Goal: Check status: Check status

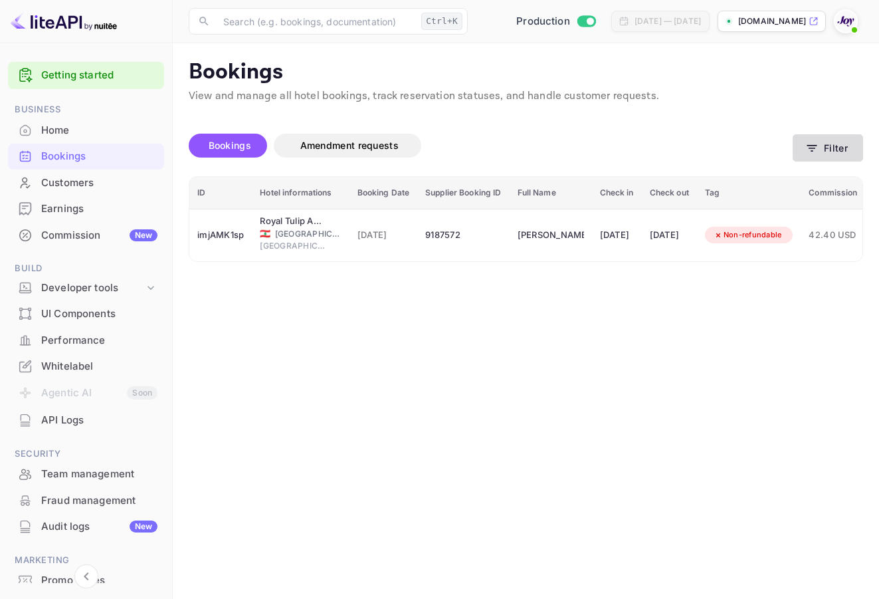
click at [809, 148] on icon "button" at bounding box center [812, 148] width 10 height 7
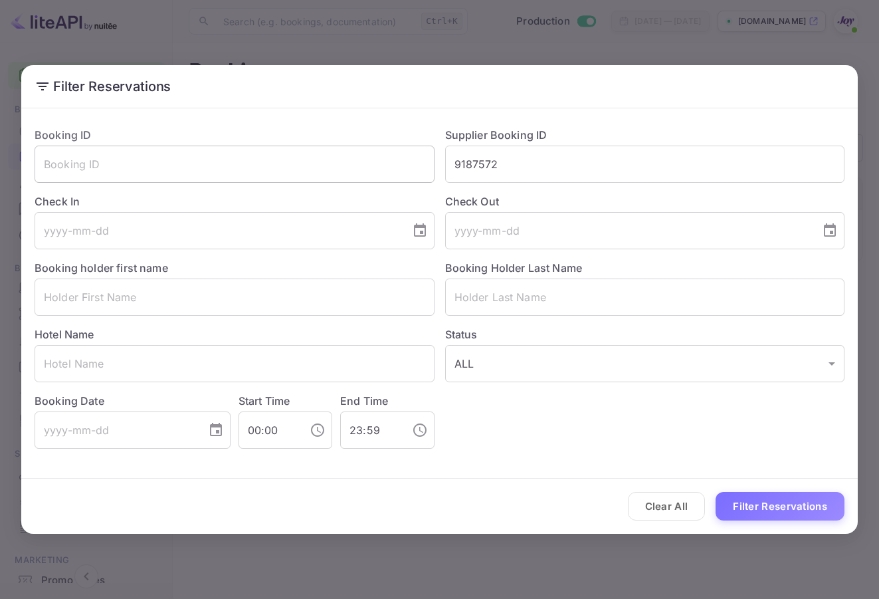
drag, startPoint x: 510, startPoint y: 154, endPoint x: 313, endPoint y: 157, distance: 197.4
click at [314, 157] on div "Booking ID ​ Supplier Booking ID 9187572 ​ Check In ​ Check Out ​ Booking holde…" at bounding box center [434, 282] width 821 height 332
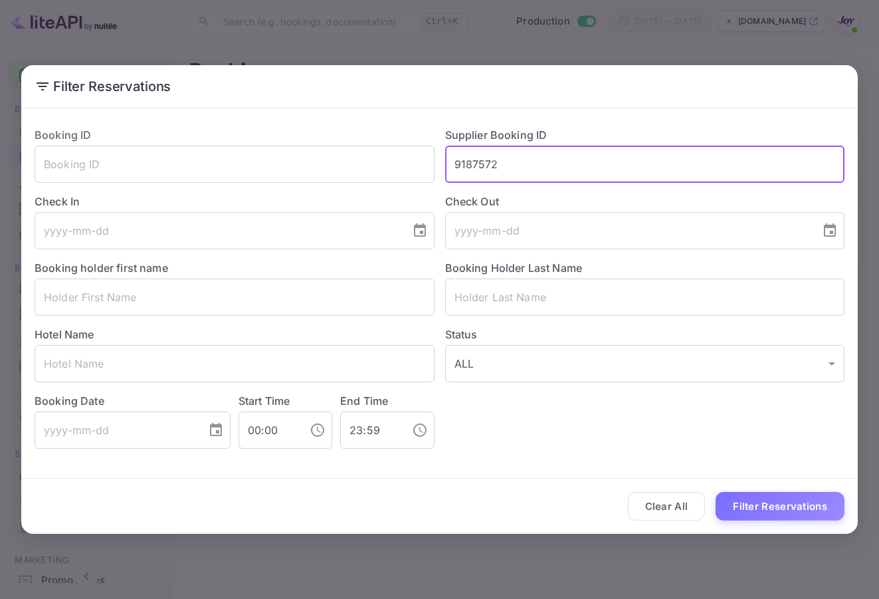
paste input "8719143"
type input "8719143"
click at [799, 506] on button "Filter Reservations" at bounding box center [780, 506] width 129 height 29
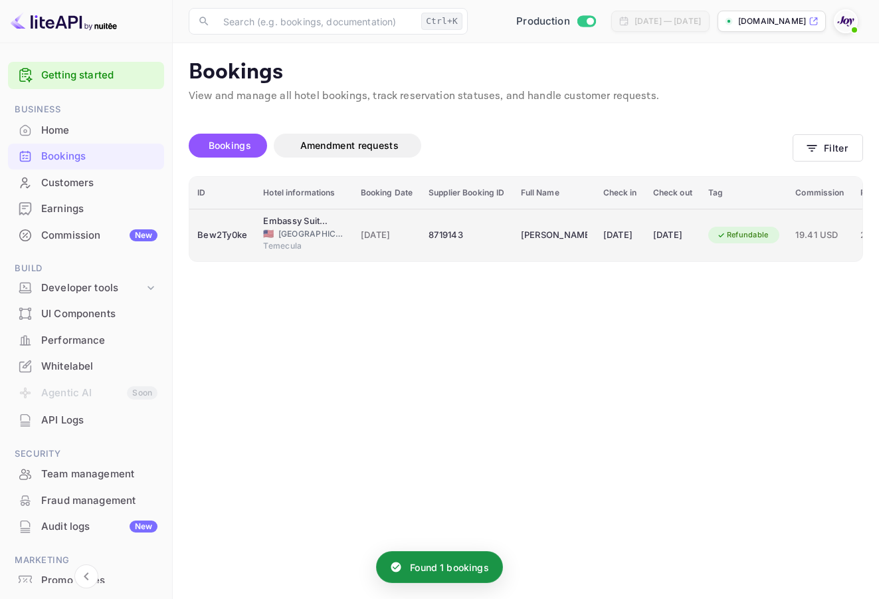
click at [498, 231] on div "8719143" at bounding box center [467, 235] width 76 height 21
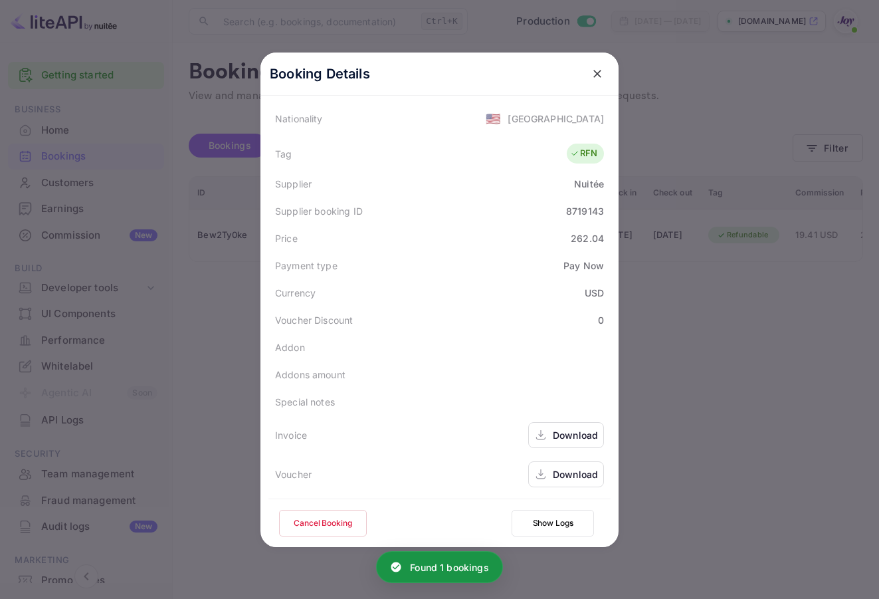
scroll to position [322, 0]
click at [591, 68] on icon "close" at bounding box center [597, 73] width 13 height 13
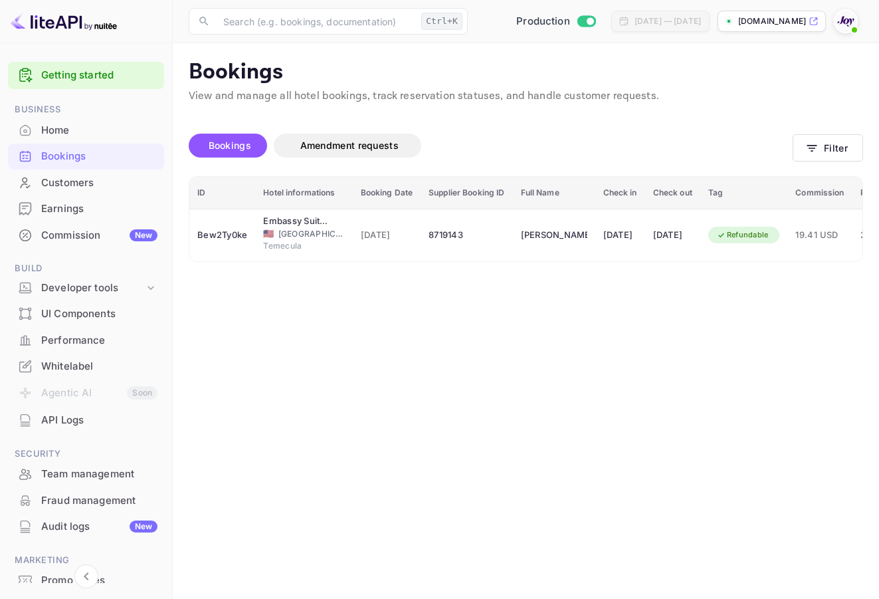
click at [868, 153] on main "Bookings View and manage all hotel bookings, track reservation statuses, and ha…" at bounding box center [526, 321] width 706 height 556
click at [827, 141] on button "Filter" at bounding box center [828, 147] width 70 height 27
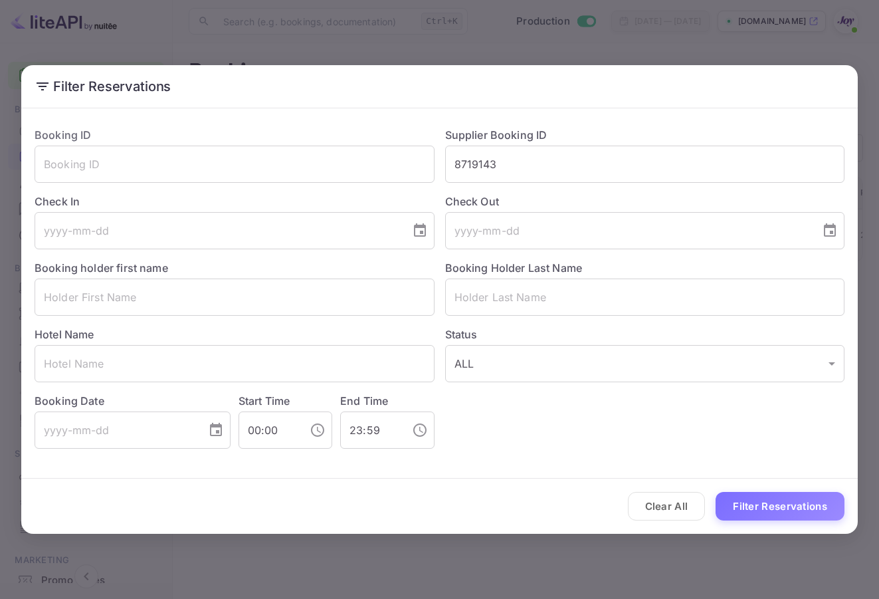
drag, startPoint x: 366, startPoint y: 165, endPoint x: 633, endPoint y: 278, distance: 290.1
click at [365, 164] on div "Booking ID ​ Supplier Booking ID 8719143 ​ Check In ​ Check Out ​ Booking holde…" at bounding box center [434, 282] width 821 height 332
paste input "7533082"
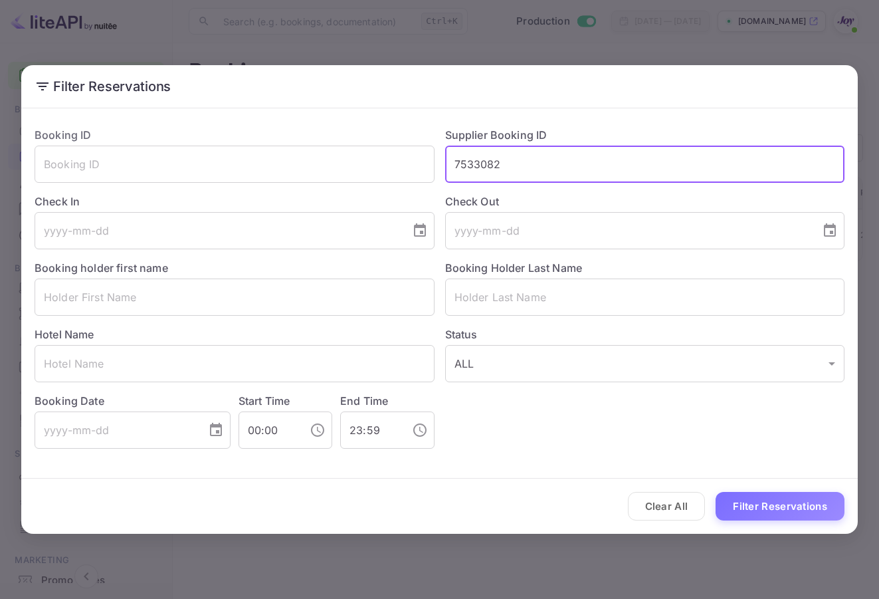
type input "7533082"
click at [781, 502] on button "Filter Reservations" at bounding box center [780, 506] width 129 height 29
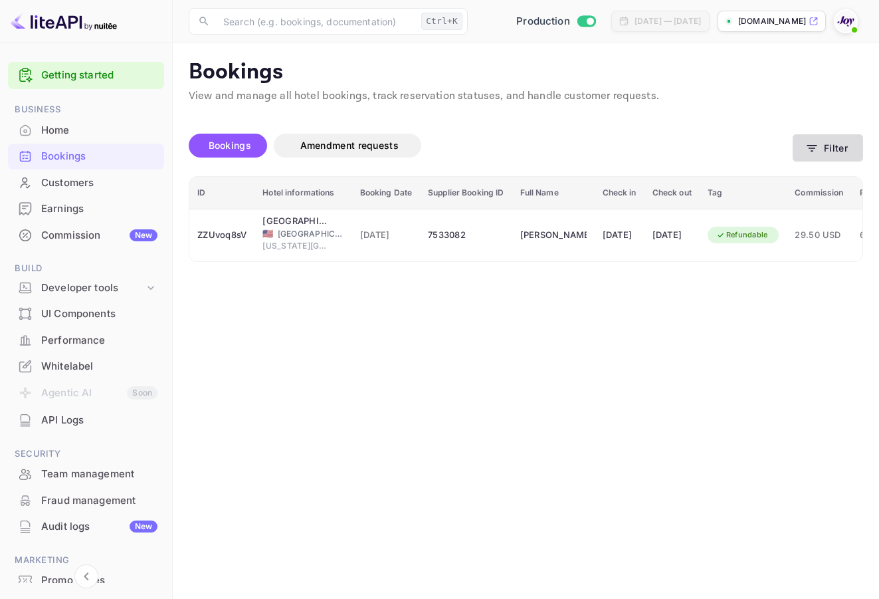
click at [845, 146] on button "Filter" at bounding box center [828, 147] width 70 height 27
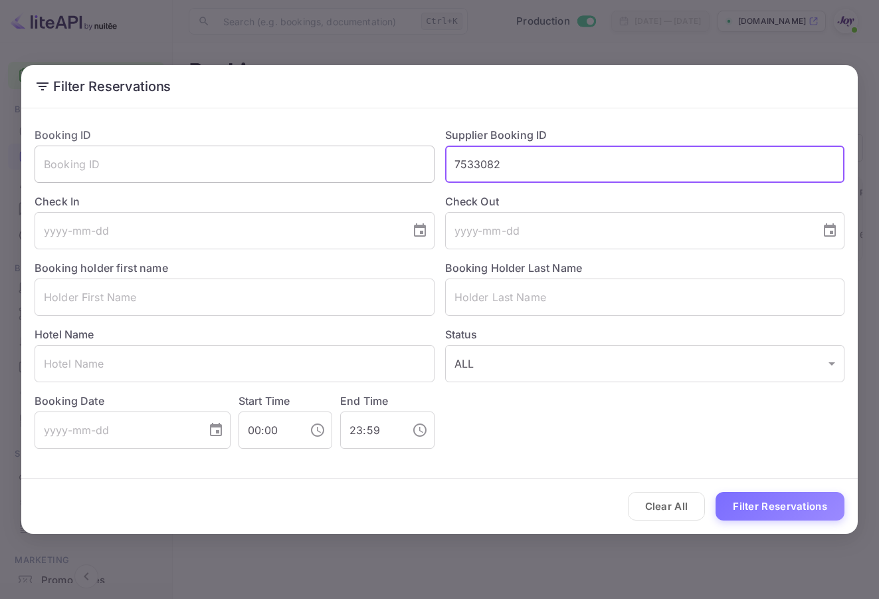
drag, startPoint x: 578, startPoint y: 161, endPoint x: 330, endPoint y: 163, distance: 247.9
click at [330, 163] on div "Booking ID ​ Supplier Booking ID 7533082 ​ Check In ​ Check Out ​ Booking holde…" at bounding box center [434, 282] width 821 height 332
paste input "[PERSON_NAME]"
type input "H"
click at [484, 310] on input "text" at bounding box center [645, 296] width 400 height 37
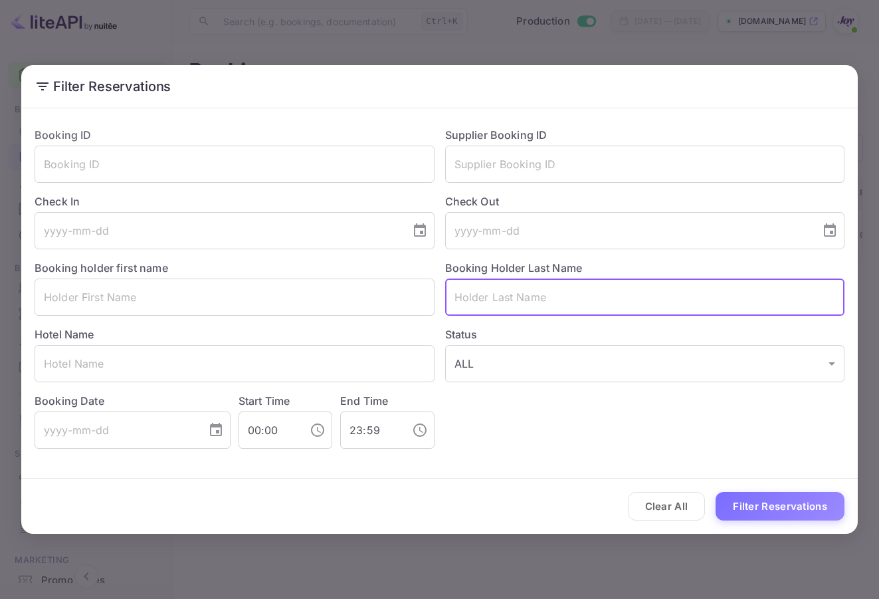
click at [513, 296] on input "text" at bounding box center [645, 296] width 400 height 37
paste input "[PERSON_NAME]"
click at [792, 502] on button "Filter Reservations" at bounding box center [780, 506] width 129 height 29
drag, startPoint x: 506, startPoint y: 290, endPoint x: 479, endPoint y: 334, distance: 51.1
click at [340, 279] on div "Booking ID ​ Supplier Booking ID ​ Check In ​ Check Out ​ Booking holder first …" at bounding box center [434, 282] width 821 height 332
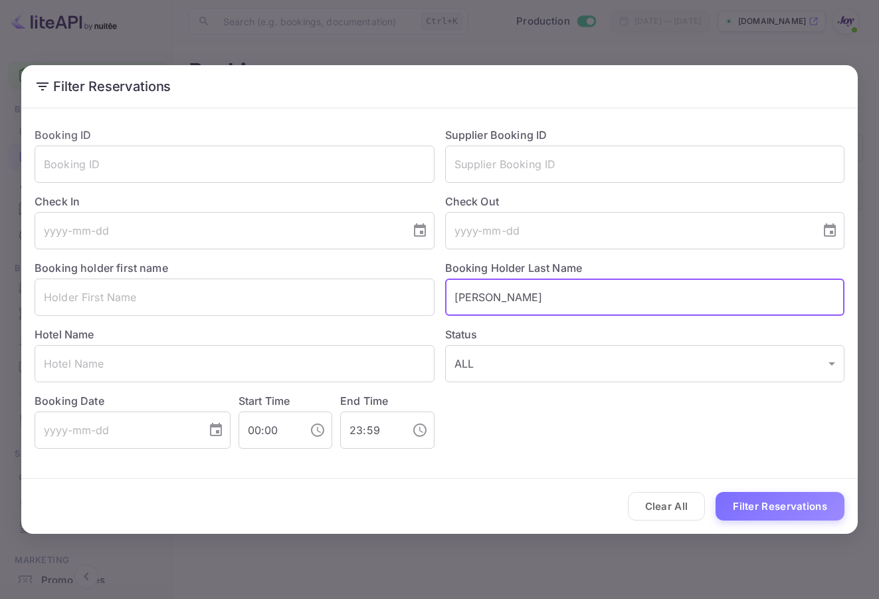
paste input "[PERSON_NAME]"
type input "[PERSON_NAME]"
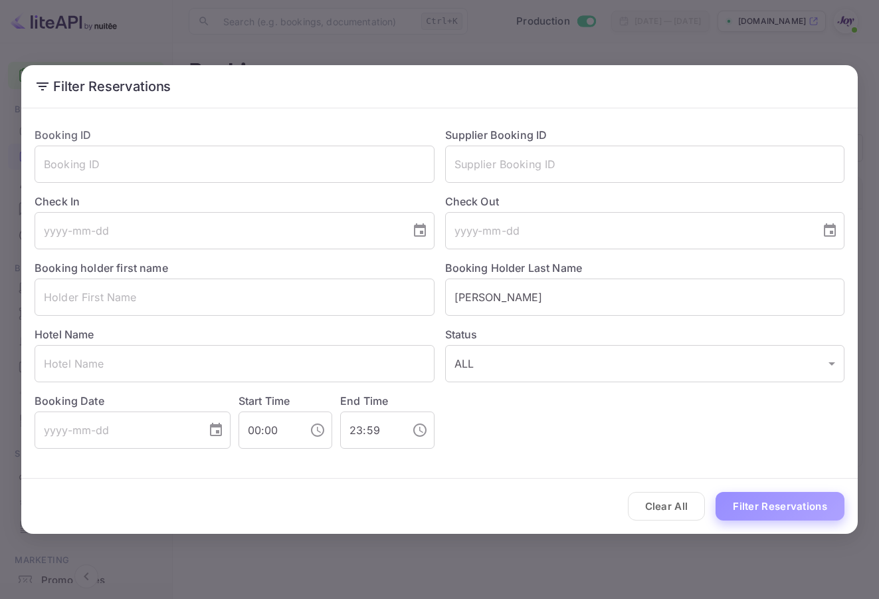
click at [778, 511] on button "Filter Reservations" at bounding box center [780, 506] width 129 height 29
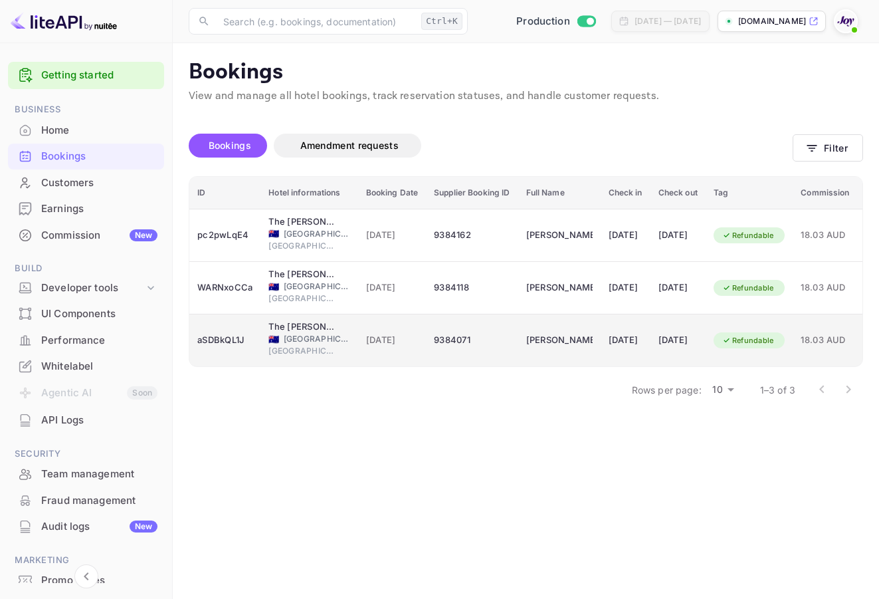
click at [577, 364] on td "[PERSON_NAME]" at bounding box center [559, 340] width 82 height 52
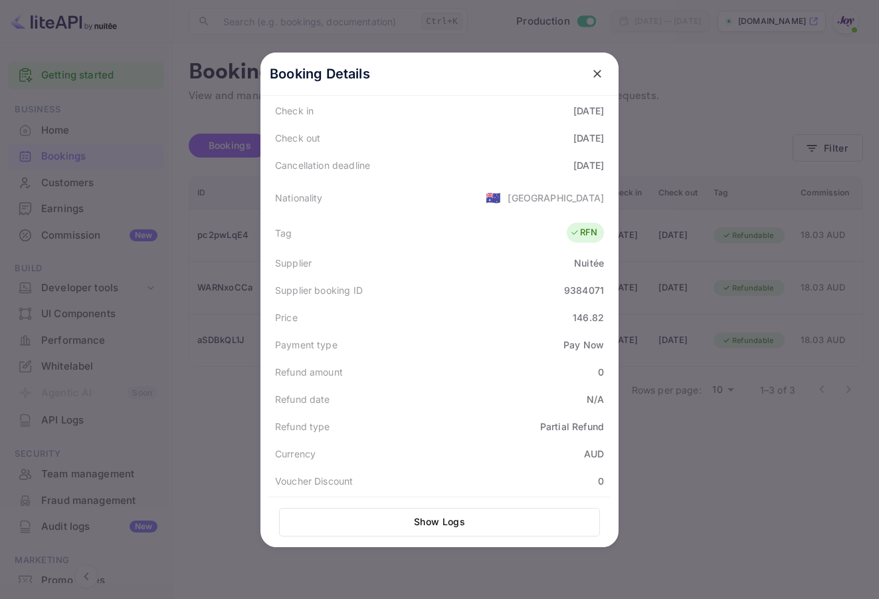
scroll to position [328, 0]
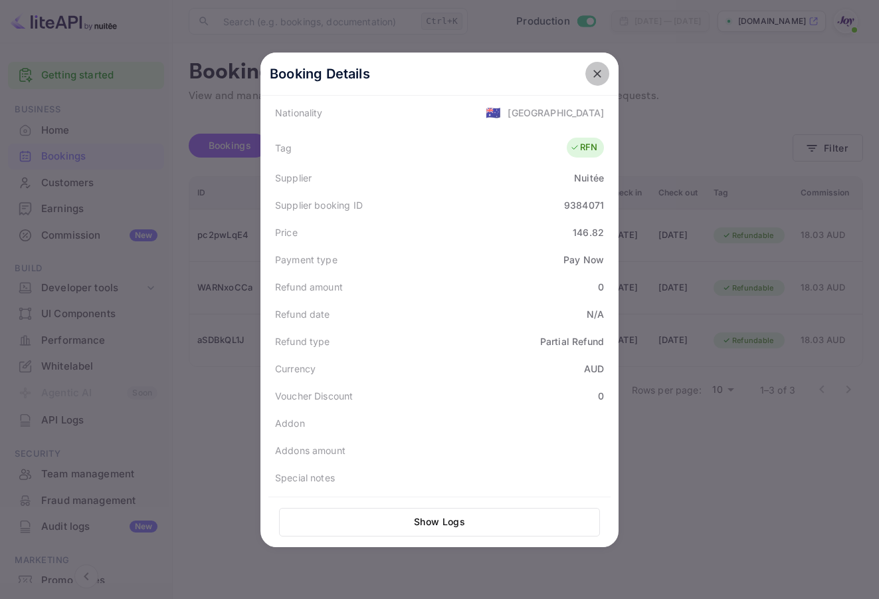
drag, startPoint x: 597, startPoint y: 73, endPoint x: 725, endPoint y: 227, distance: 200.0
click at [598, 76] on icon "close" at bounding box center [597, 73] width 13 height 13
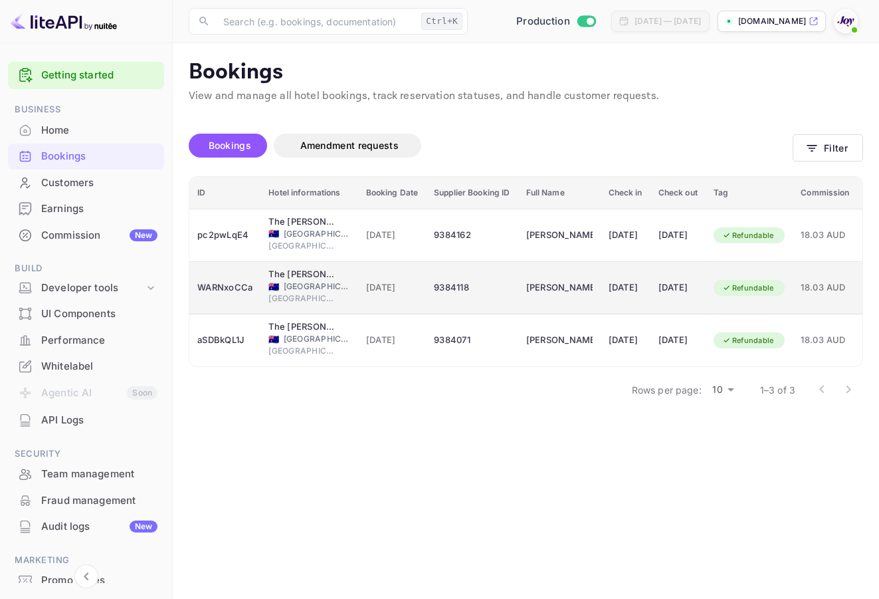
click at [706, 289] on td "[DATE]" at bounding box center [678, 288] width 55 height 52
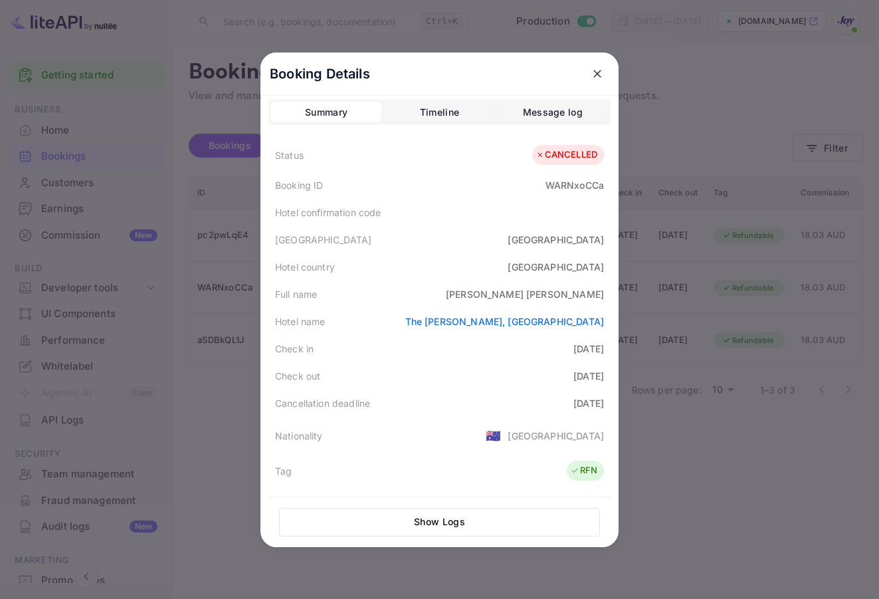
scroll to position [0, 0]
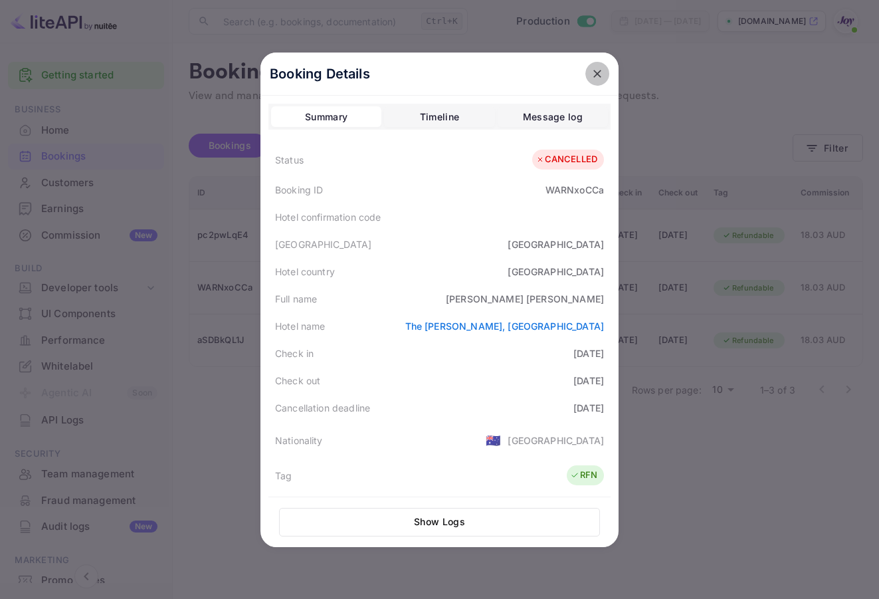
click at [594, 78] on icon "close" at bounding box center [597, 73] width 13 height 13
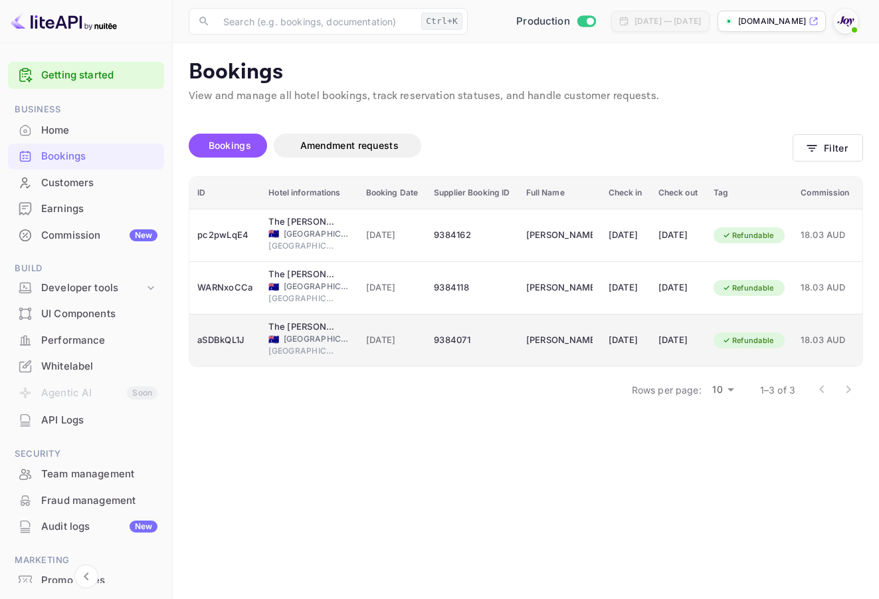
click at [641, 342] on div "[DATE]" at bounding box center [626, 340] width 34 height 21
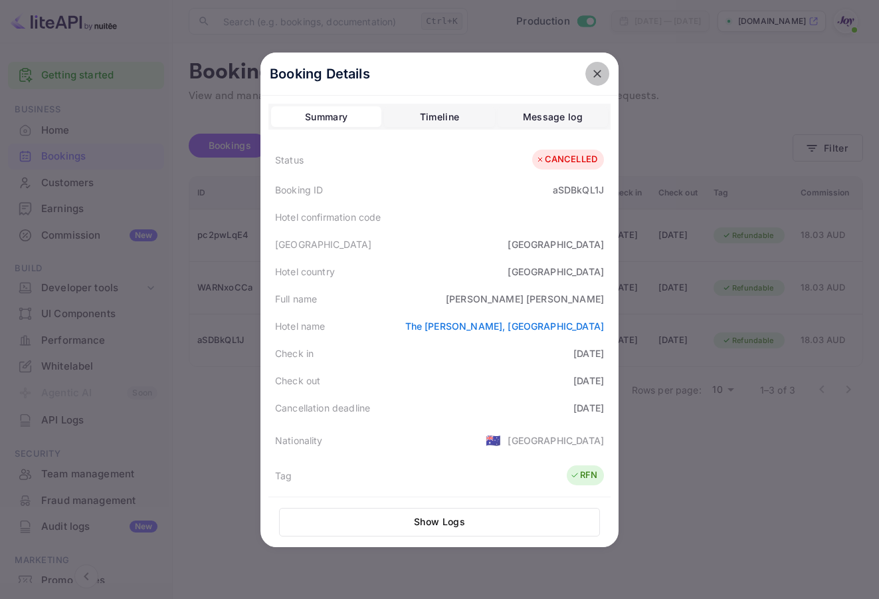
click at [593, 71] on icon "close" at bounding box center [597, 74] width 8 height 8
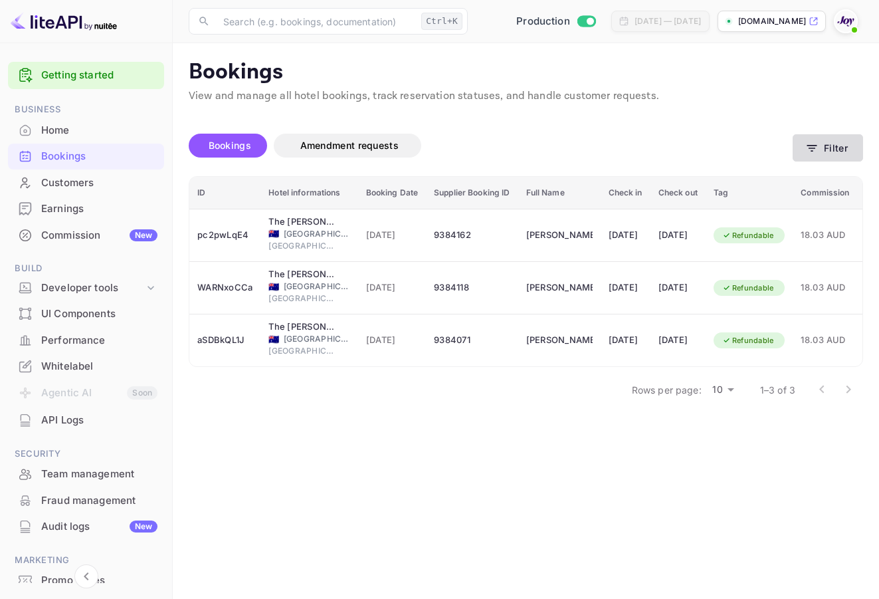
click at [837, 142] on button "Filter" at bounding box center [828, 147] width 70 height 27
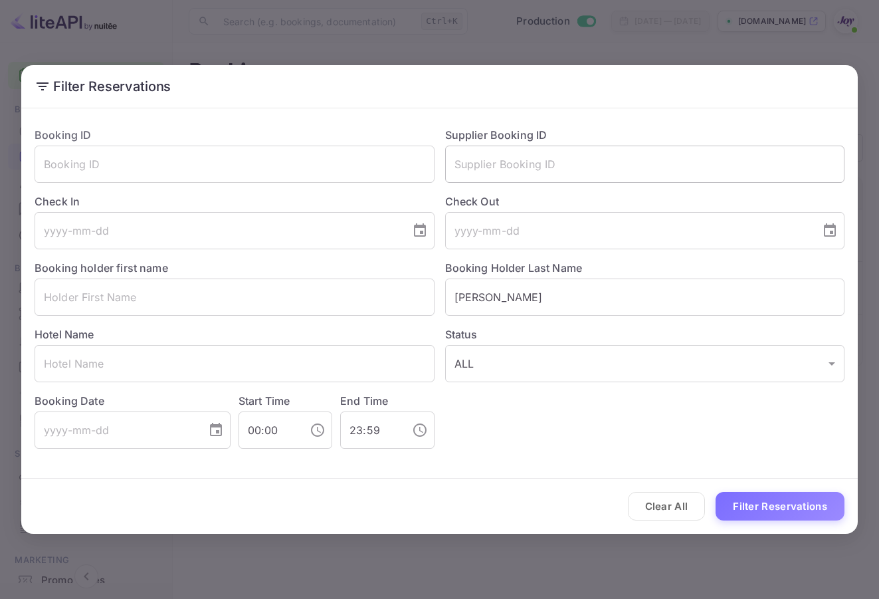
click at [574, 179] on input "text" at bounding box center [645, 164] width 400 height 37
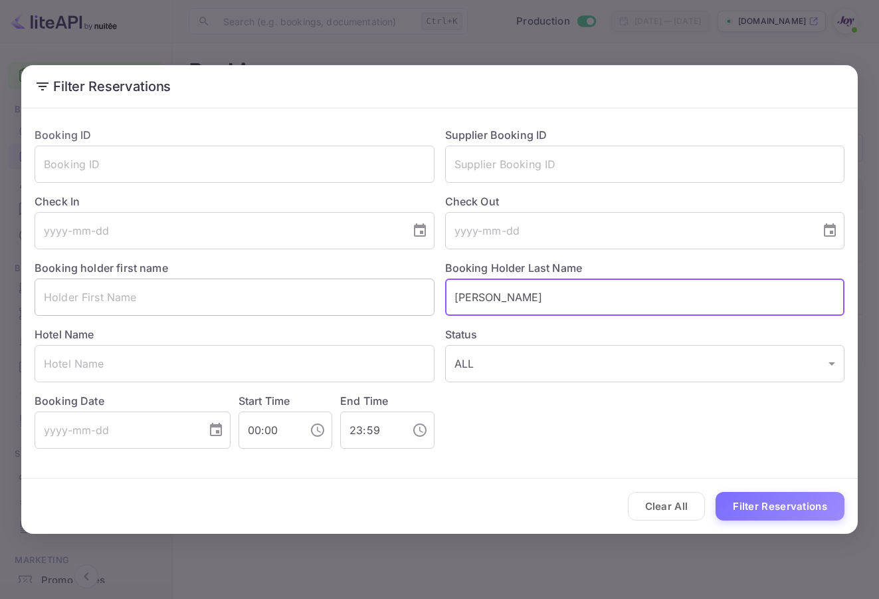
drag, startPoint x: 517, startPoint y: 294, endPoint x: 326, endPoint y: 283, distance: 191.7
click at [326, 283] on div "Booking ID ​ Supplier Booking ID ​ Check In ​ Check Out ​ Booking holder first …" at bounding box center [434, 282] width 821 height 332
paste input "[PERSON_NAME]"
type input "[PERSON_NAME]"
click at [831, 506] on button "Filter Reservations" at bounding box center [780, 506] width 129 height 29
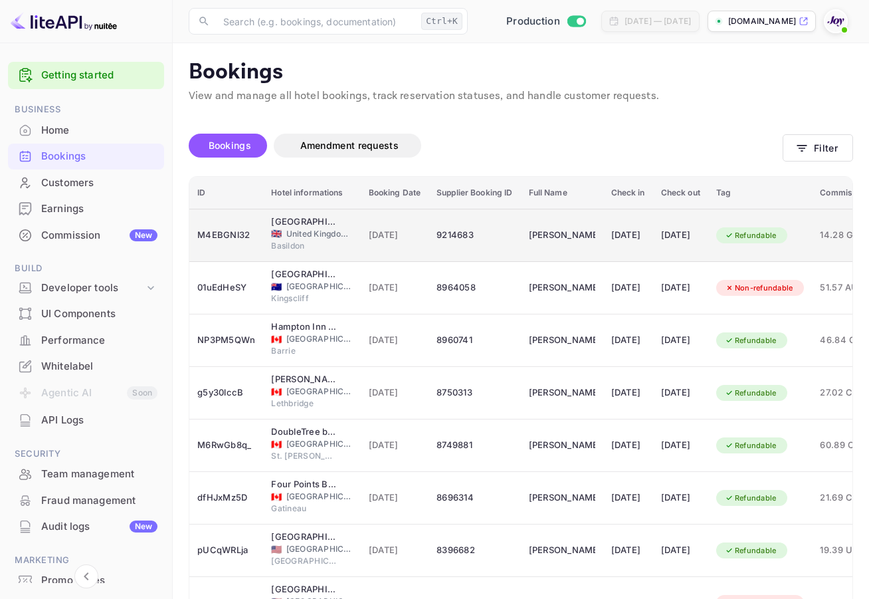
click at [556, 244] on div "[PERSON_NAME]" at bounding box center [562, 235] width 66 height 21
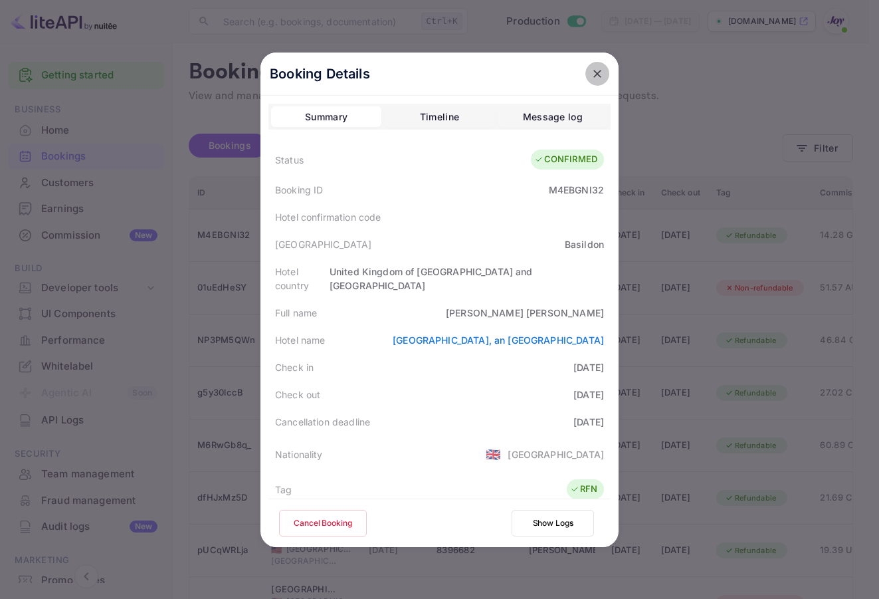
click at [593, 73] on icon "close" at bounding box center [597, 73] width 13 height 13
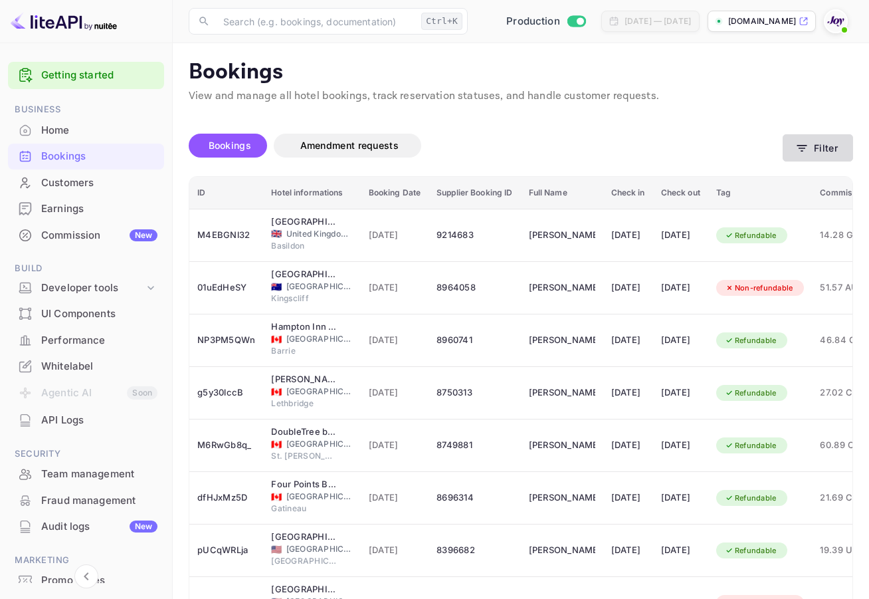
click at [807, 146] on icon "button" at bounding box center [801, 148] width 13 height 13
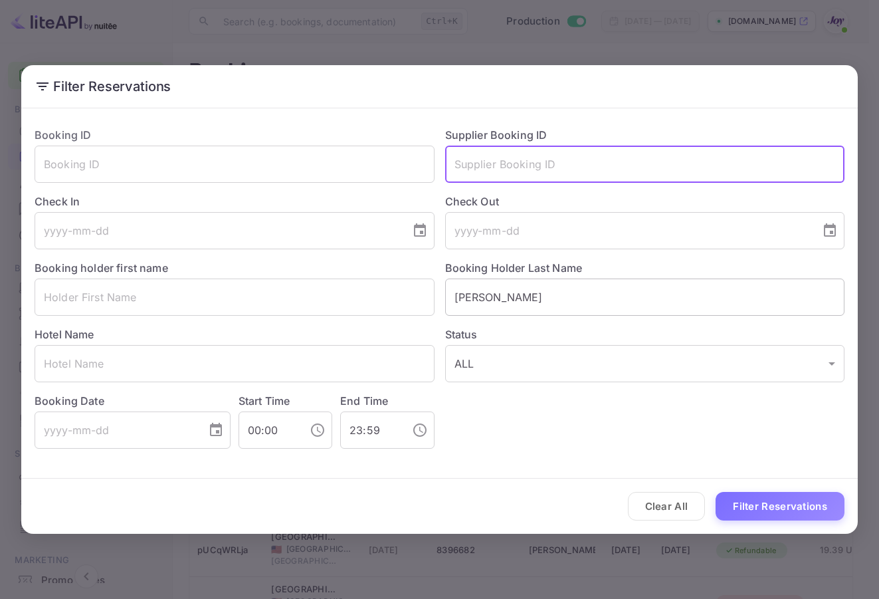
drag, startPoint x: 588, startPoint y: 176, endPoint x: 560, endPoint y: 292, distance: 119.1
click at [581, 183] on div "Booking ID ​ Supplier Booking ID ​ Check In ​ Check Out ​ Booking holder first …" at bounding box center [434, 282] width 821 height 332
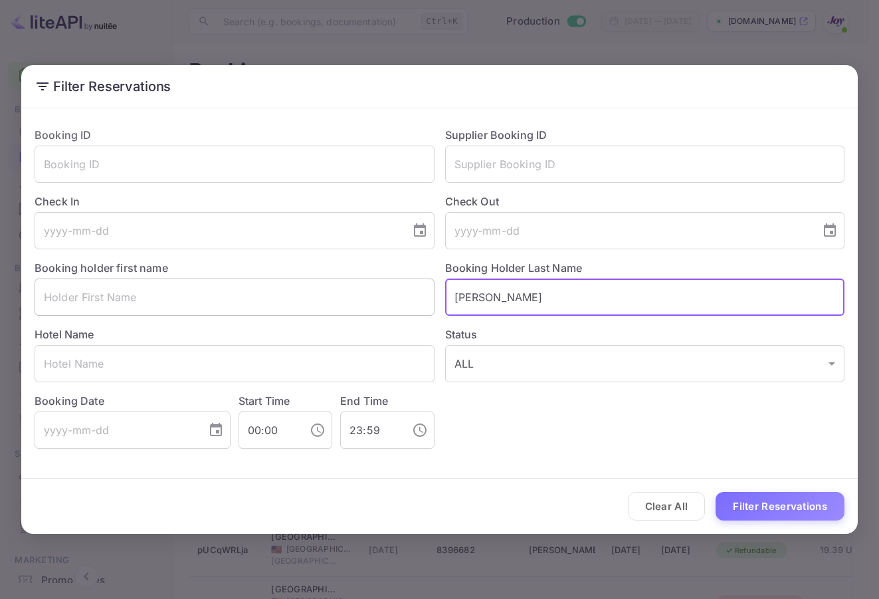
drag, startPoint x: 348, startPoint y: 302, endPoint x: 599, endPoint y: 381, distance: 262.7
click at [321, 302] on div "Booking ID ​ Supplier Booking ID ​ Check In ​ Check Out ​ Booking holder first …" at bounding box center [434, 282] width 821 height 332
paste input "Kukstas"
type input "Kukstas"
click at [774, 489] on div "Clear All Filter Reservations" at bounding box center [439, 505] width 837 height 55
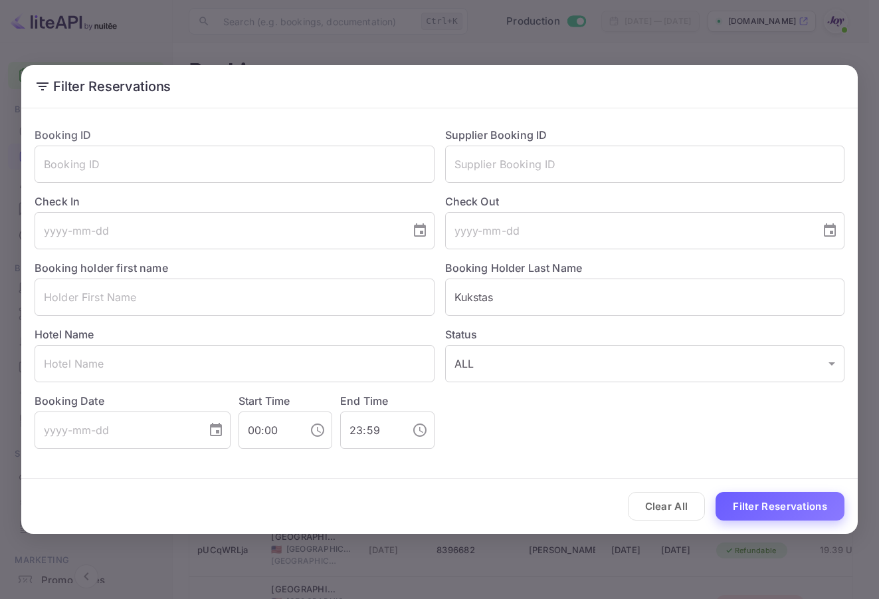
click at [776, 515] on button "Filter Reservations" at bounding box center [780, 506] width 129 height 29
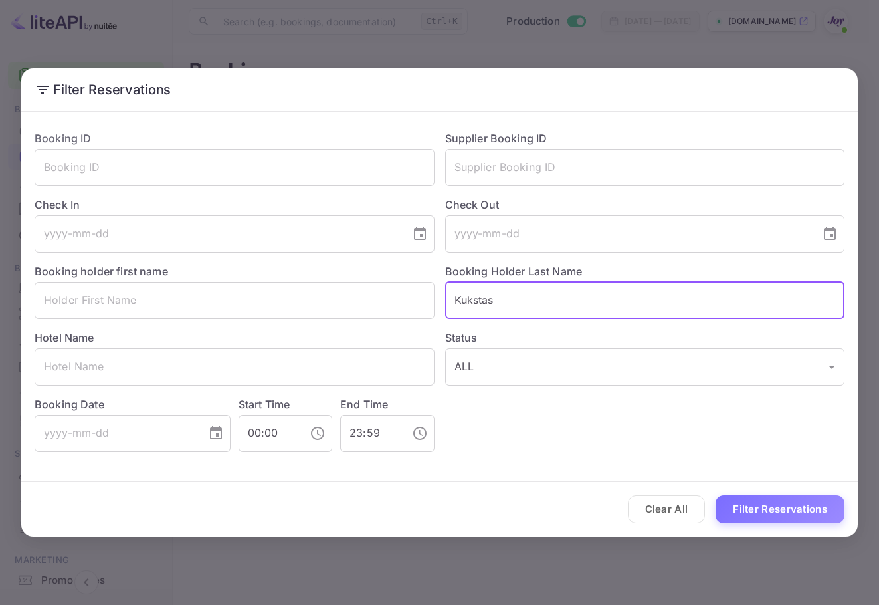
drag, startPoint x: 538, startPoint y: 288, endPoint x: 456, endPoint y: 186, distance: 131.0
click at [308, 282] on div "Booking ID ​ Supplier Booking ID ​ Check In ​ Check Out ​ Booking holder first …" at bounding box center [434, 286] width 821 height 332
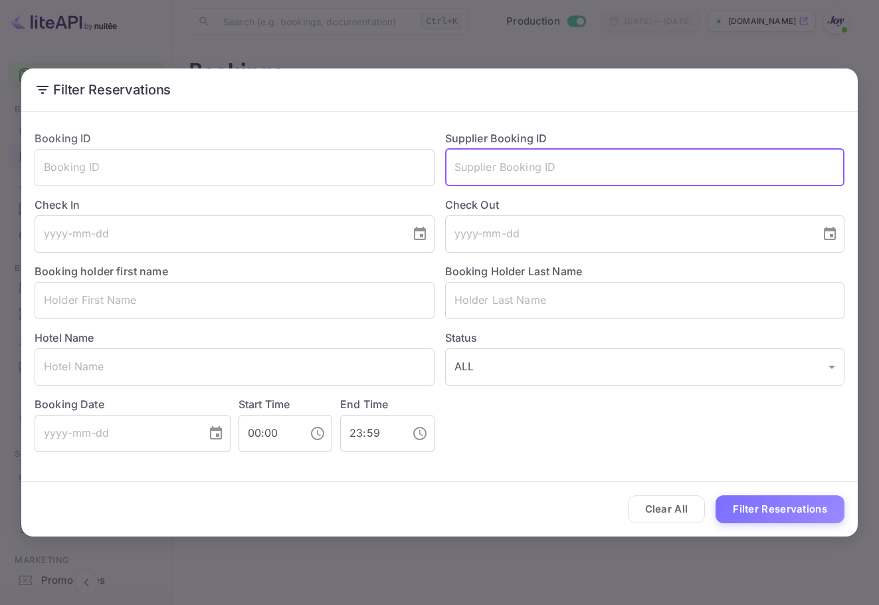
click at [488, 169] on input "text" at bounding box center [645, 167] width 400 height 37
paste input "9037585"
type input "9037585"
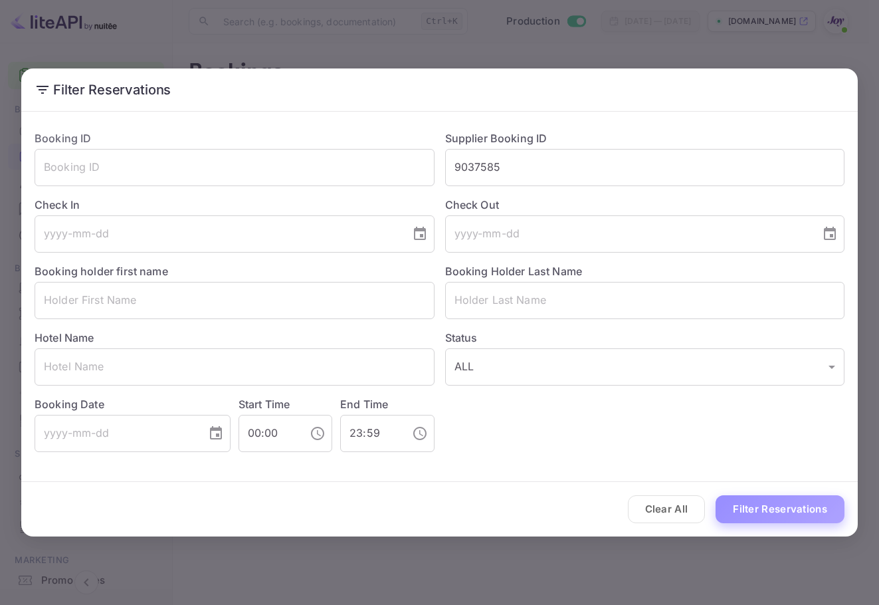
click at [772, 511] on button "Filter Reservations" at bounding box center [780, 509] width 129 height 29
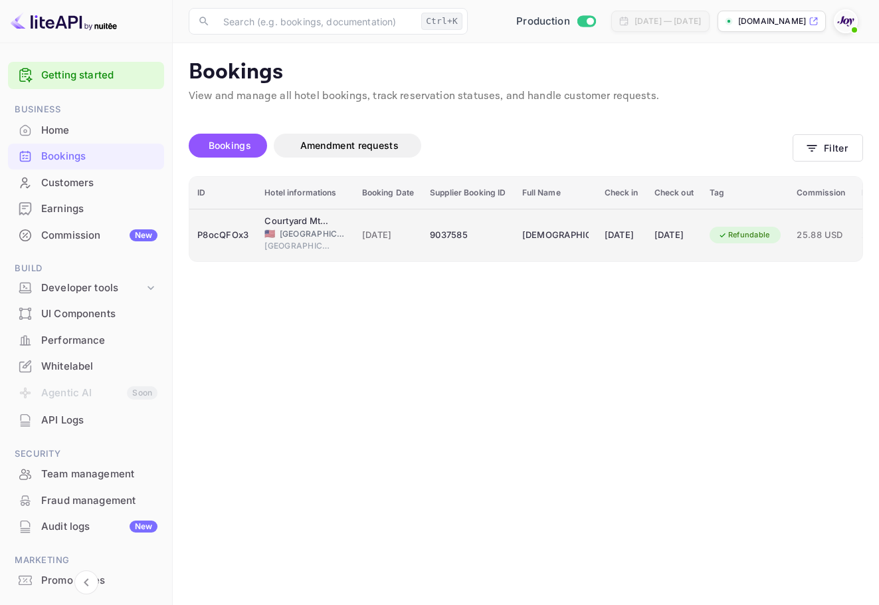
click at [689, 238] on div "[DATE]" at bounding box center [674, 235] width 39 height 21
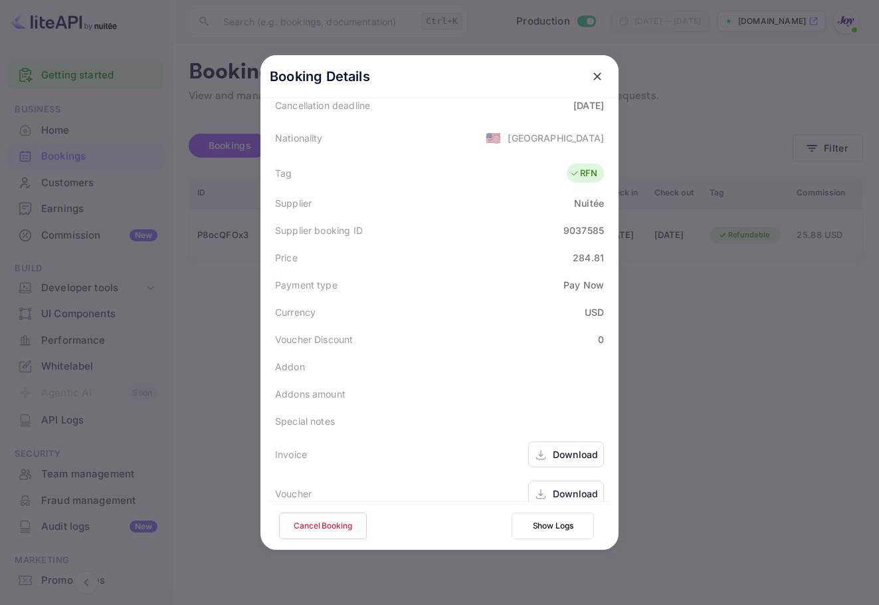
scroll to position [322, 0]
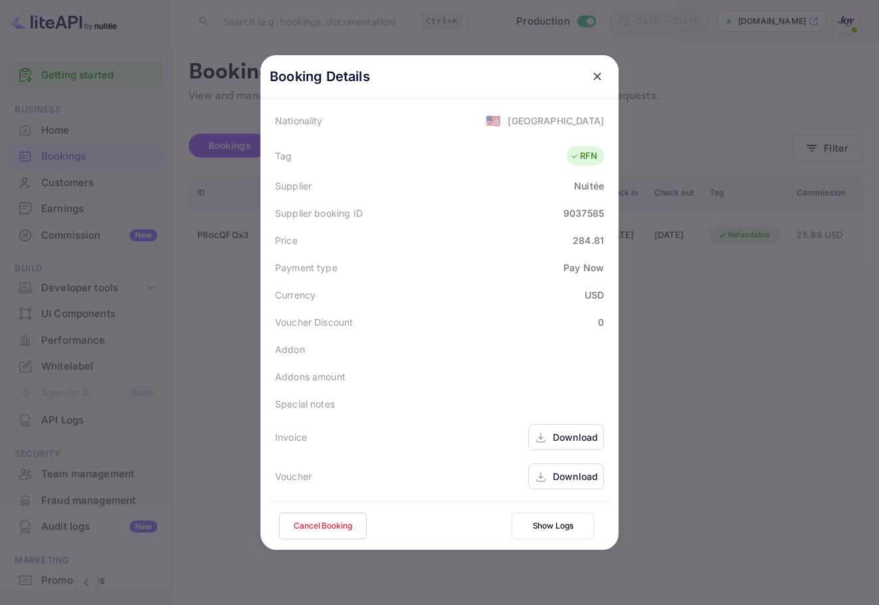
click at [565, 477] on div "Download" at bounding box center [575, 476] width 45 height 14
